Goal: Subscribe to service/newsletter

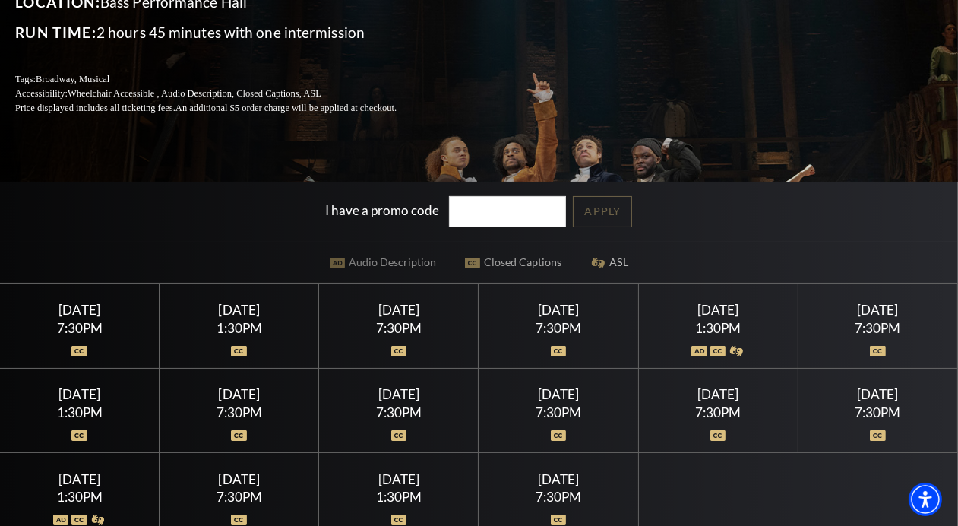
scroll to position [225, 0]
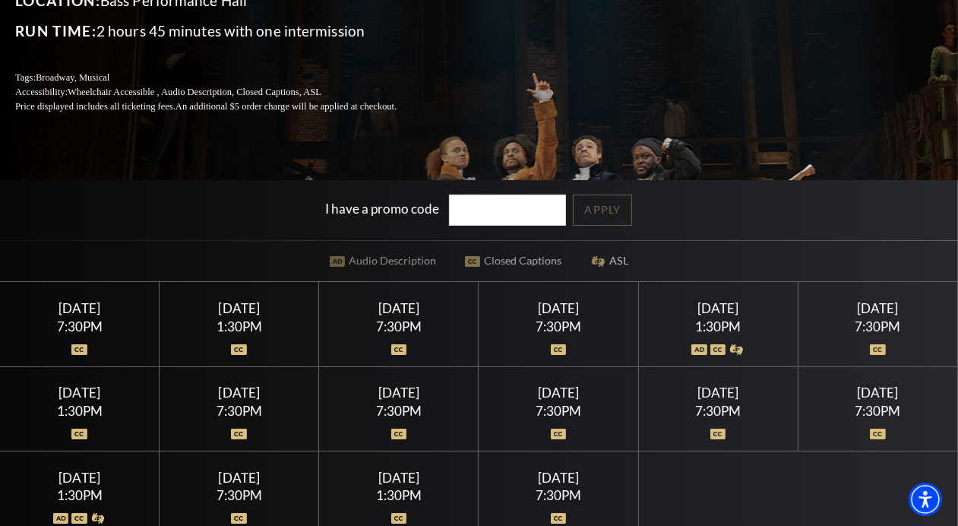
click at [877, 346] on img at bounding box center [878, 349] width 16 height 11
click at [872, 306] on div "Saturday July 18" at bounding box center [878, 308] width 123 height 16
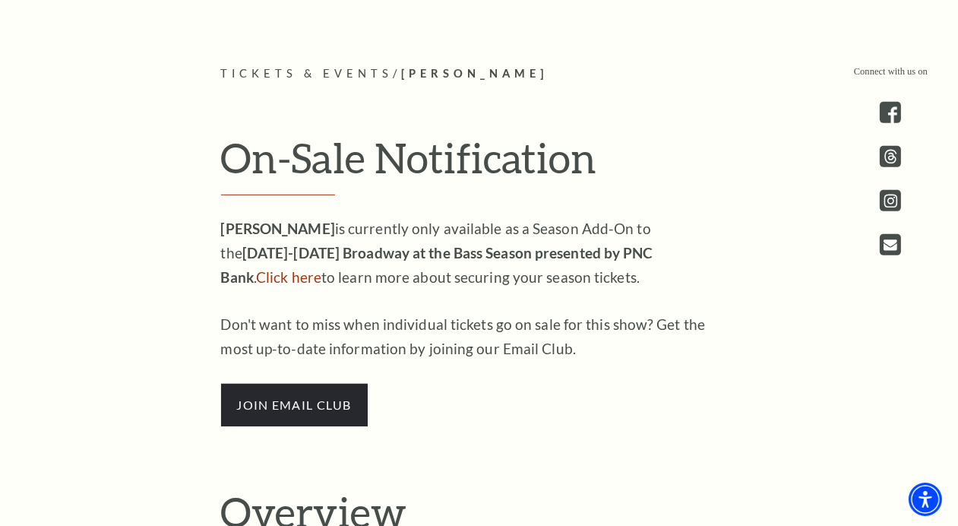
scroll to position [773, 0]
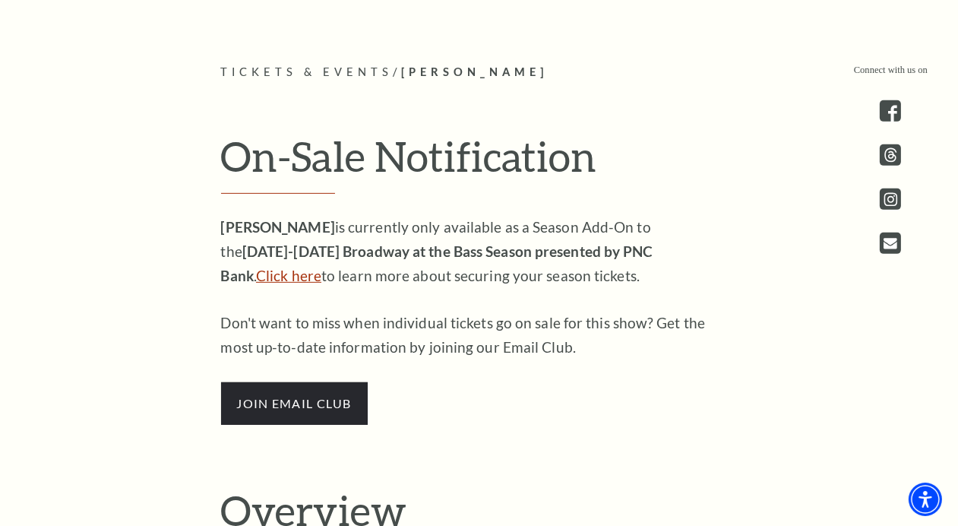
click at [321, 267] on link "Click here" at bounding box center [288, 275] width 65 height 17
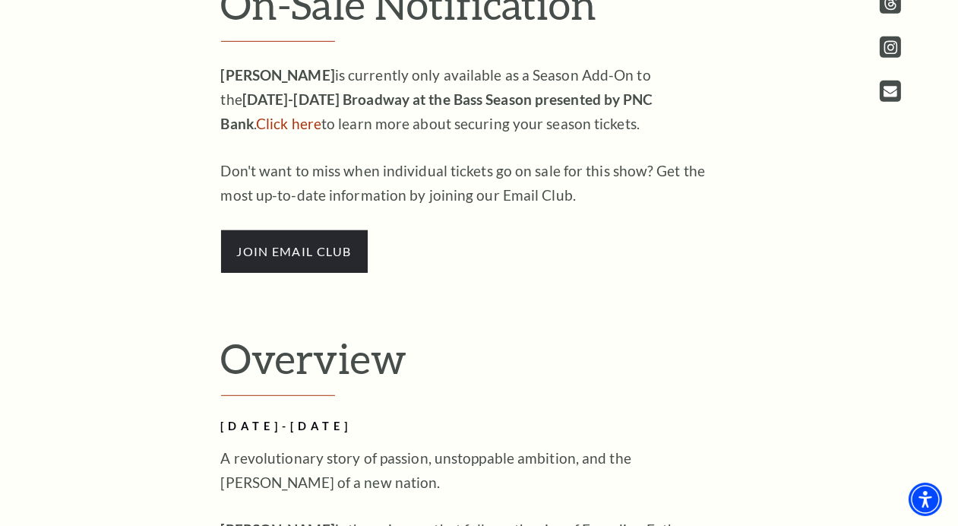
scroll to position [916, 0]
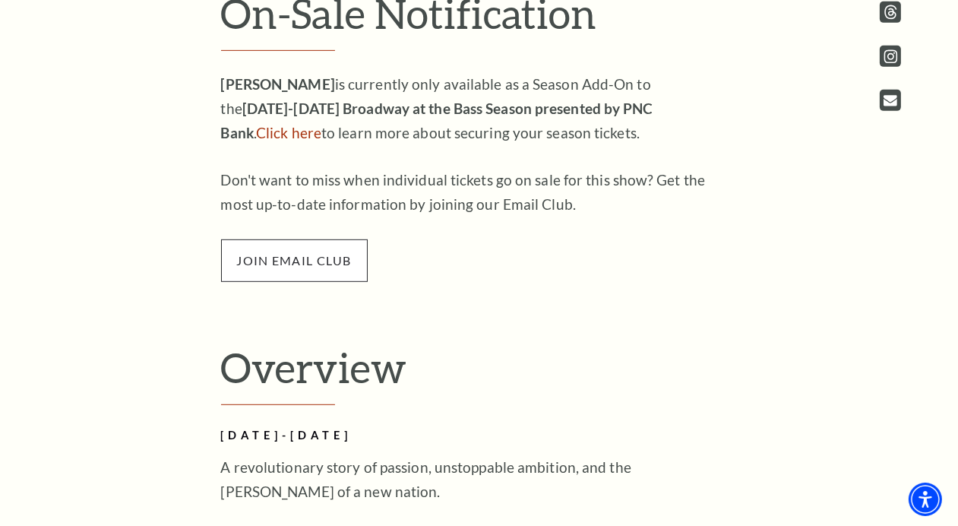
click at [314, 265] on span "join email club" at bounding box center [294, 260] width 147 height 43
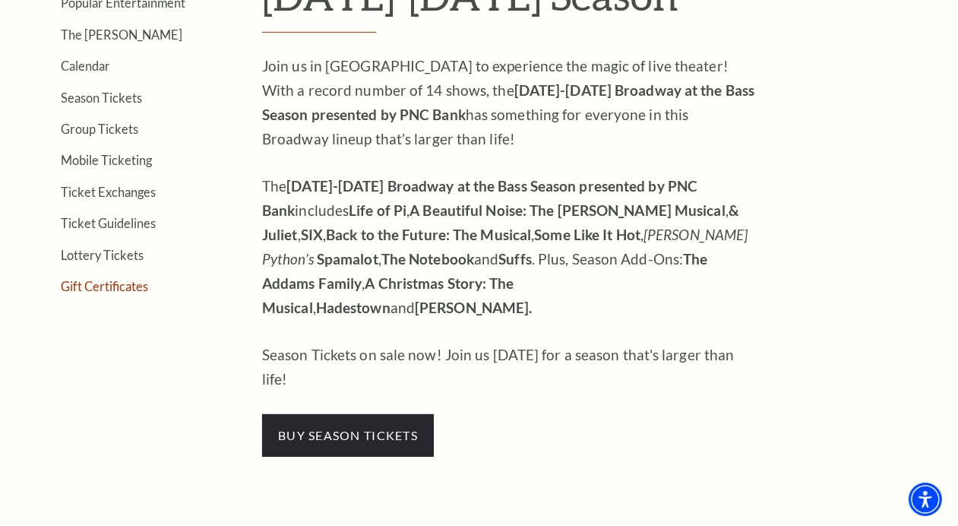
scroll to position [477, 0]
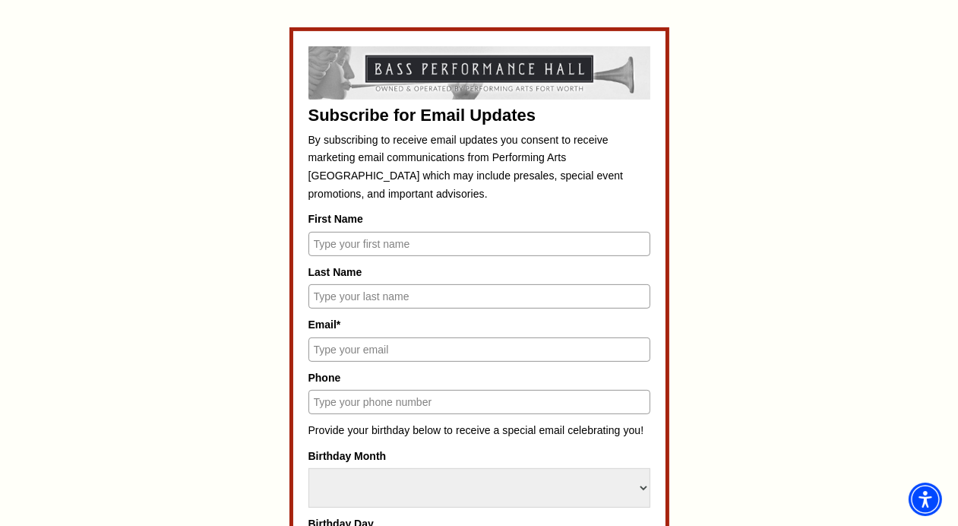
scroll to position [635, 0]
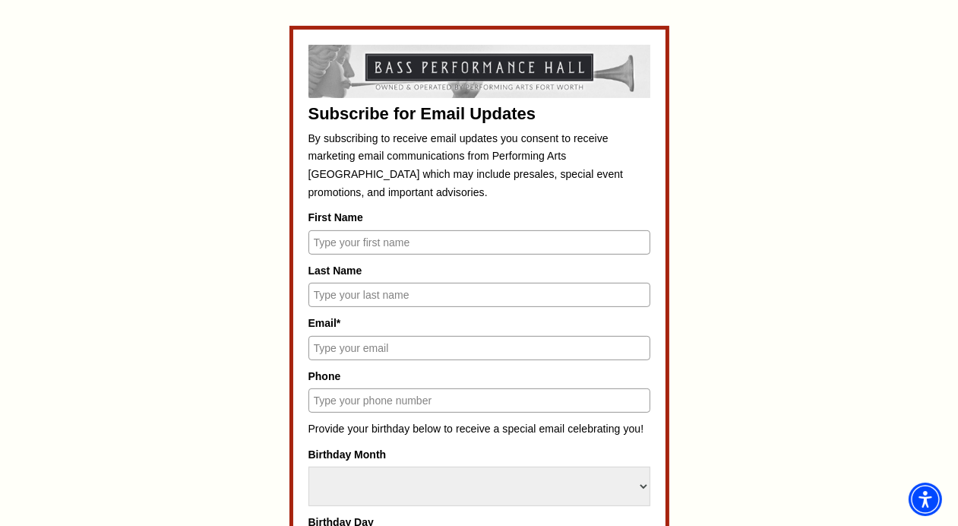
click at [338, 240] on input "First Name" at bounding box center [479, 242] width 342 height 24
type input "Jamie"
type input "Roberts"
type input "jroberts@texasrangers.com"
type input "8179393653"
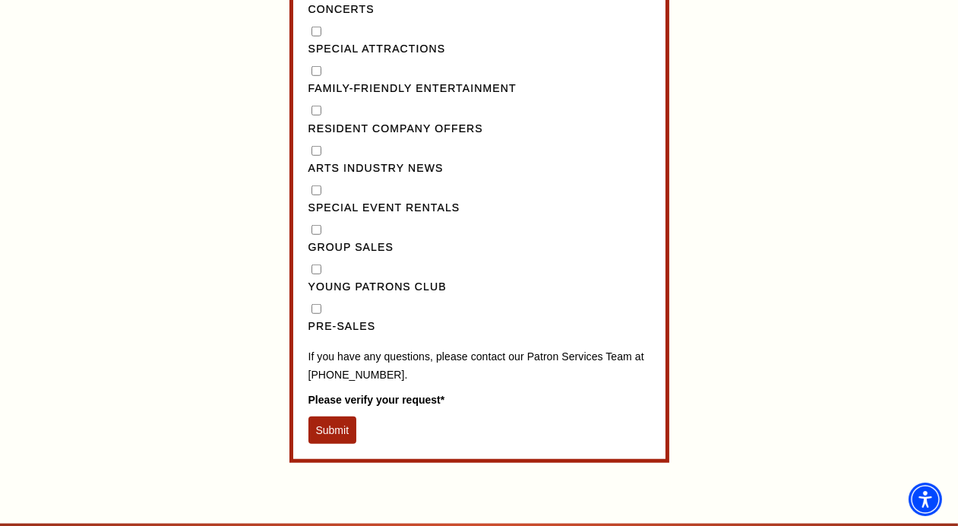
scroll to position [1459, 0]
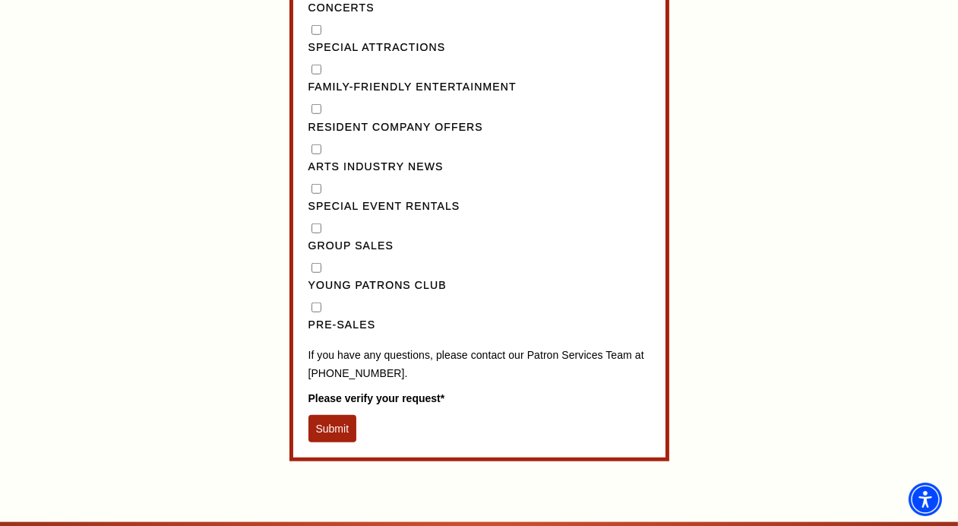
click at [320, 442] on button "Submit" at bounding box center [332, 428] width 49 height 27
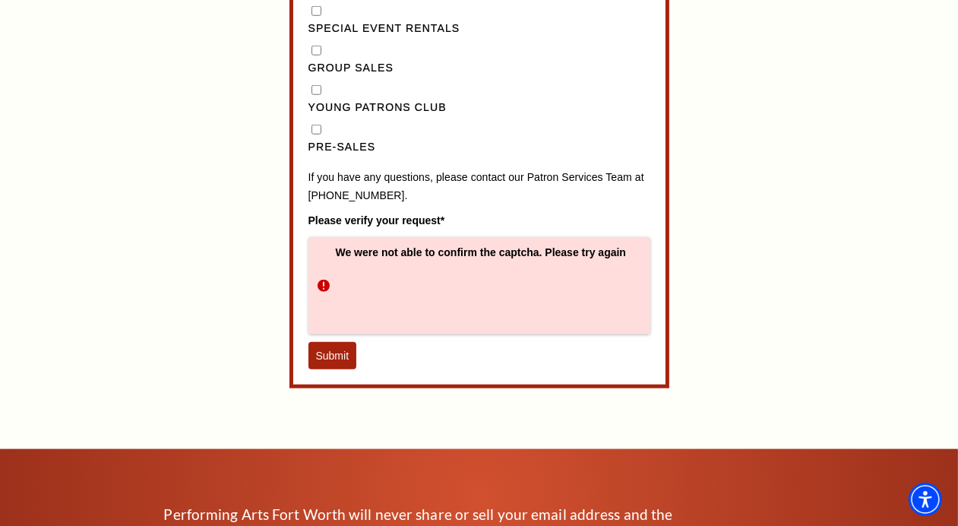
scroll to position [1638, 0]
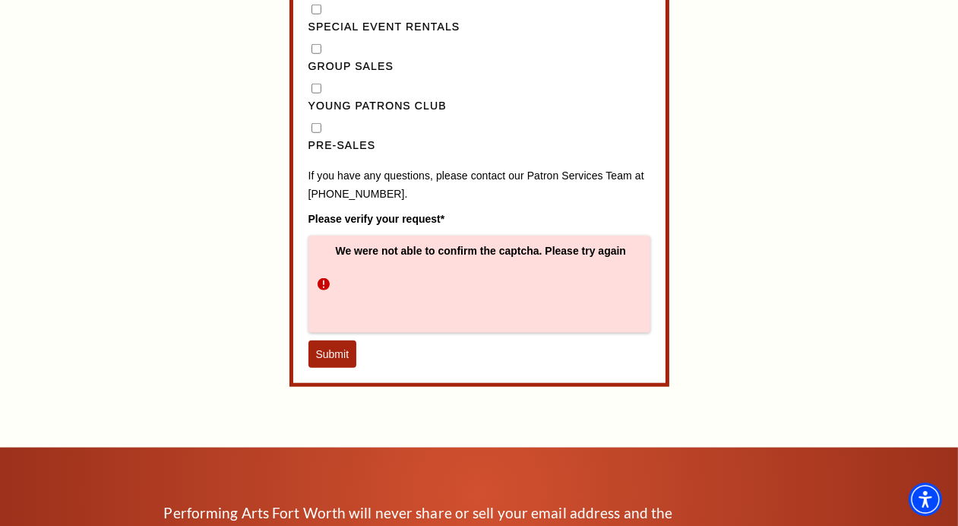
click at [321, 360] on button "Submit" at bounding box center [332, 353] width 49 height 27
